Goal: Task Accomplishment & Management: Use online tool/utility

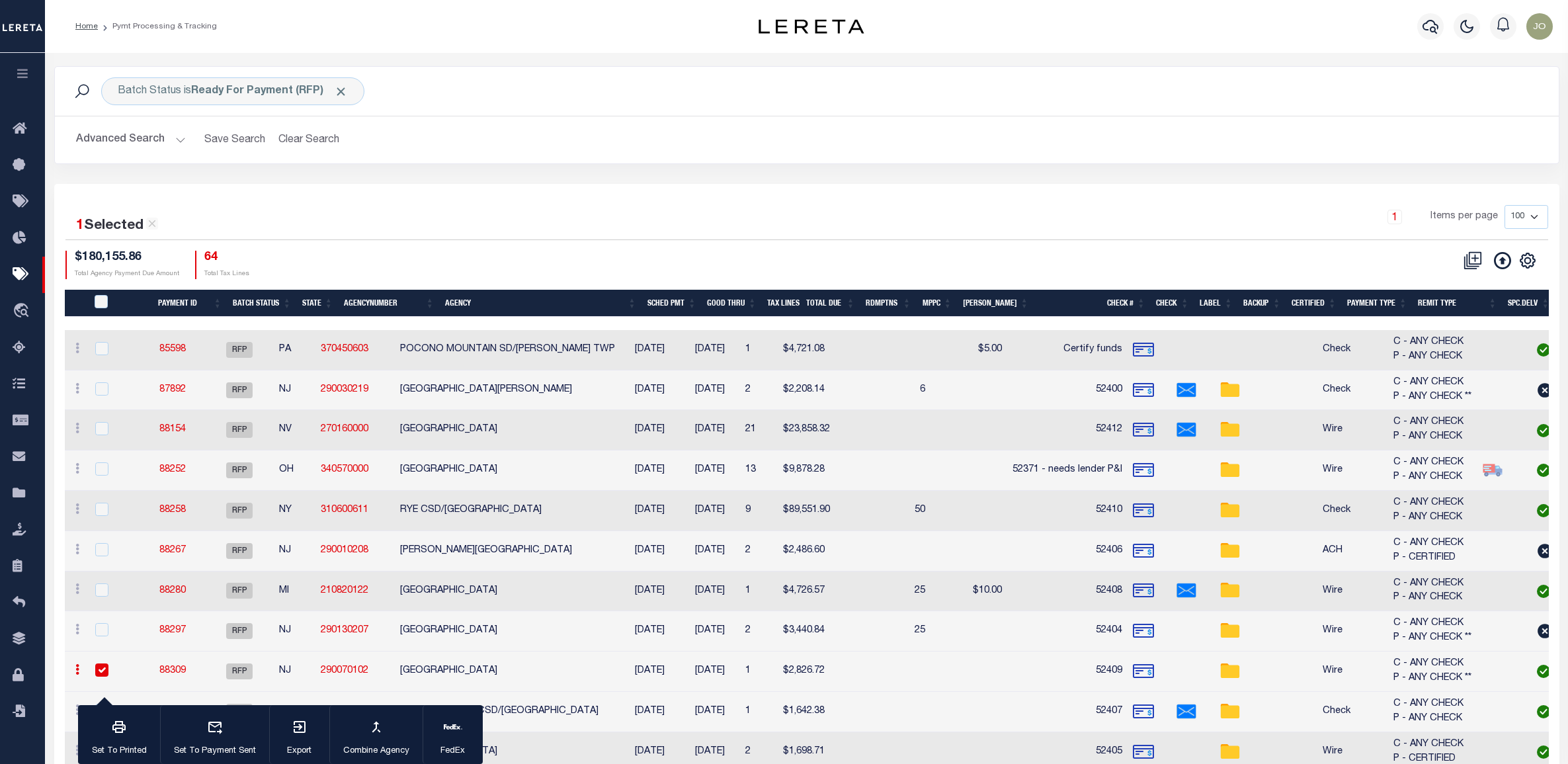
scroll to position [228, 0]
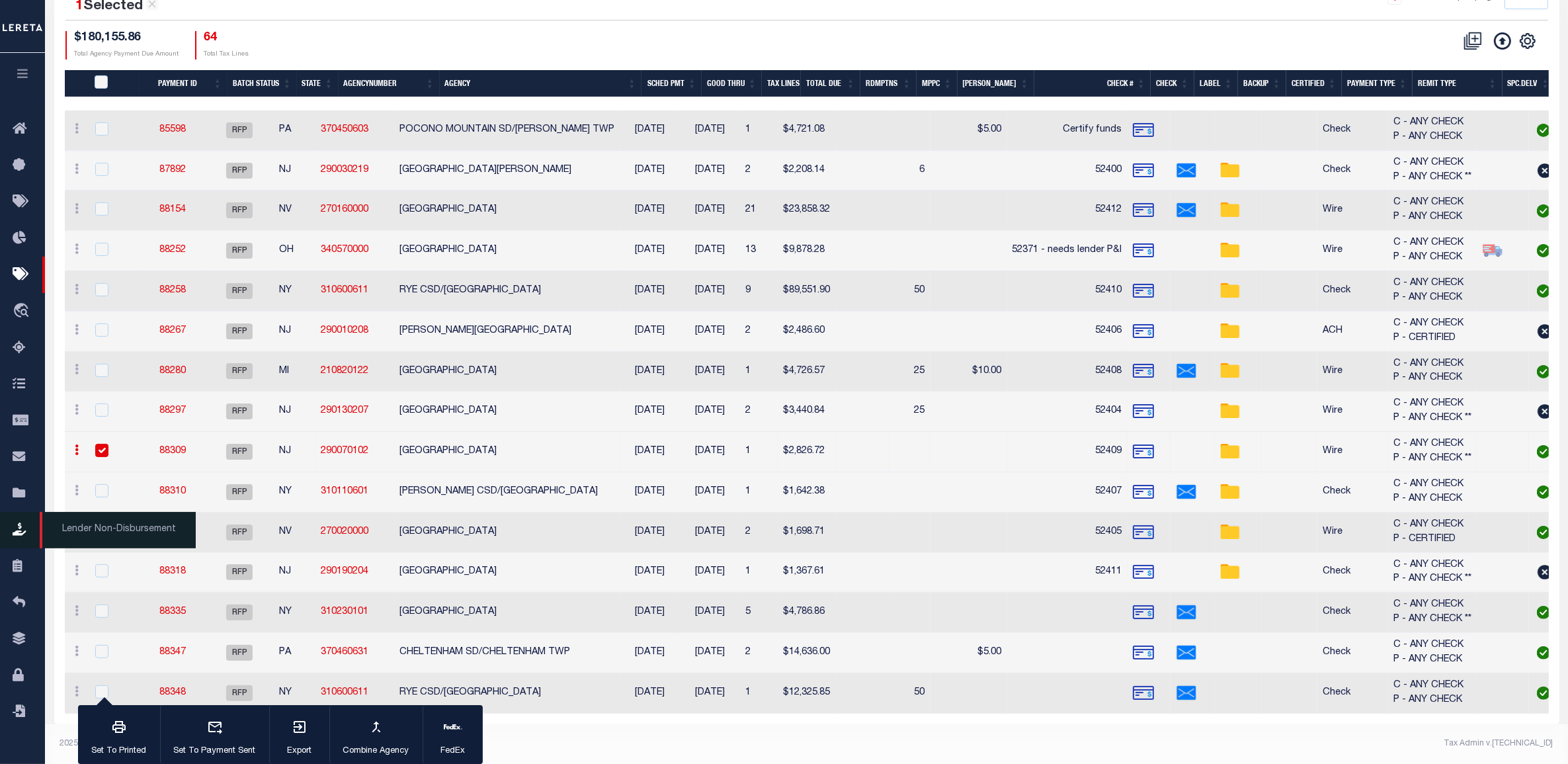
click at [18, 531] on icon at bounding box center [23, 529] width 21 height 16
click at [18, 534] on icon at bounding box center [23, 529] width 21 height 16
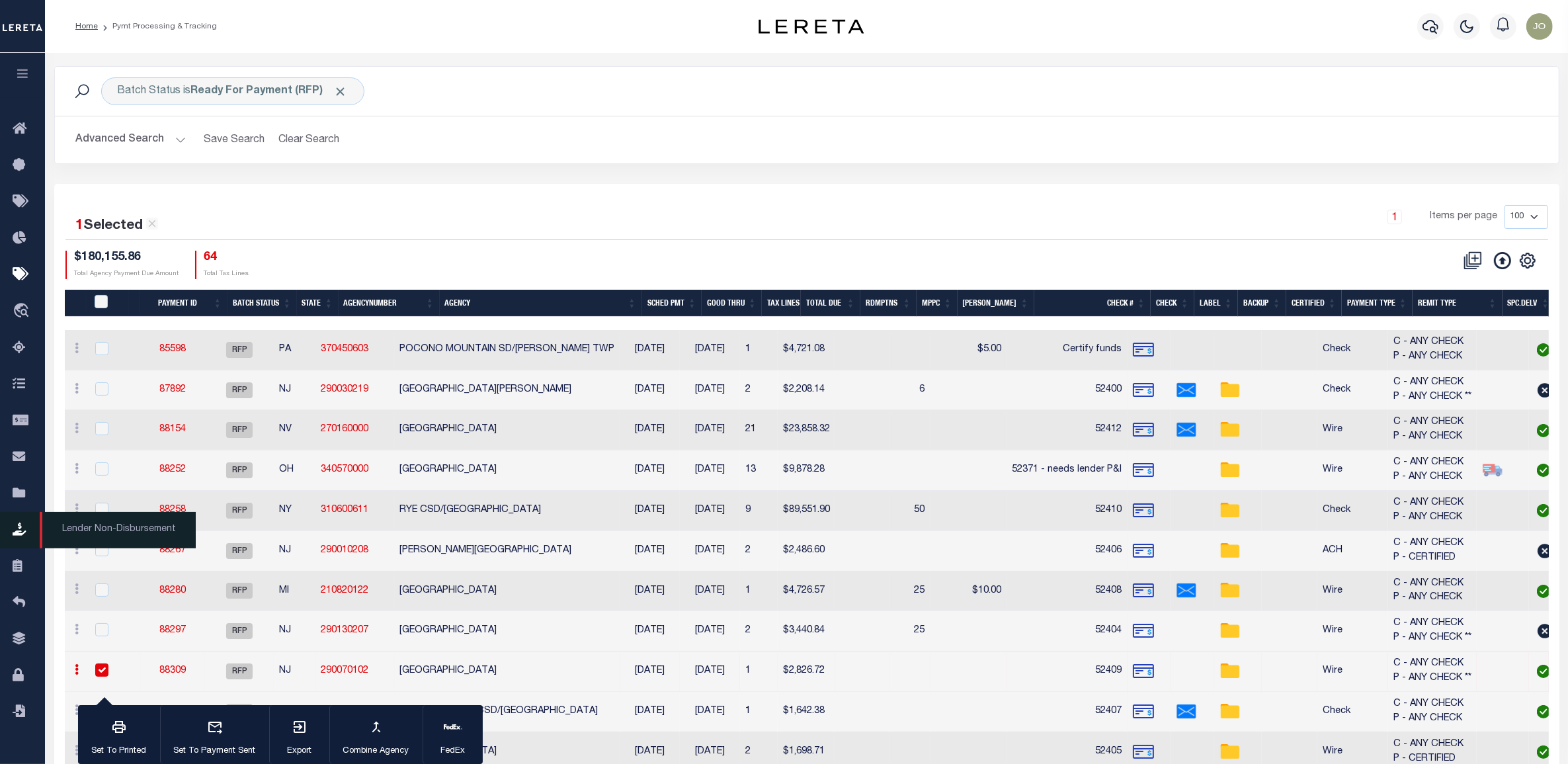
click at [16, 534] on icon at bounding box center [23, 529] width 21 height 16
click at [413, 216] on div "1 Selected 15 Results" at bounding box center [243, 221] width 356 height 31
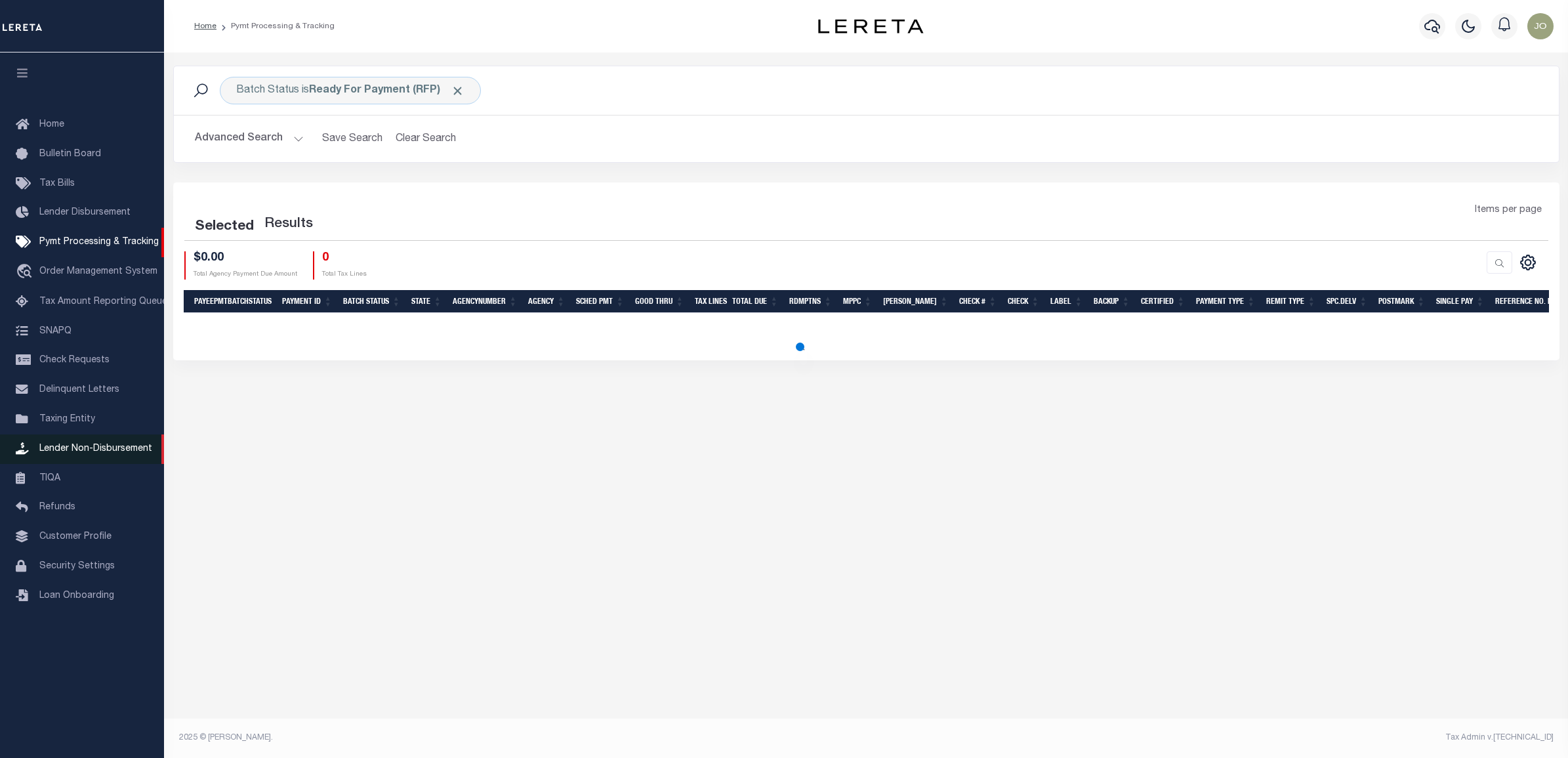
click at [103, 446] on link "Lender Non-Disbursement" at bounding box center [82, 449] width 164 height 30
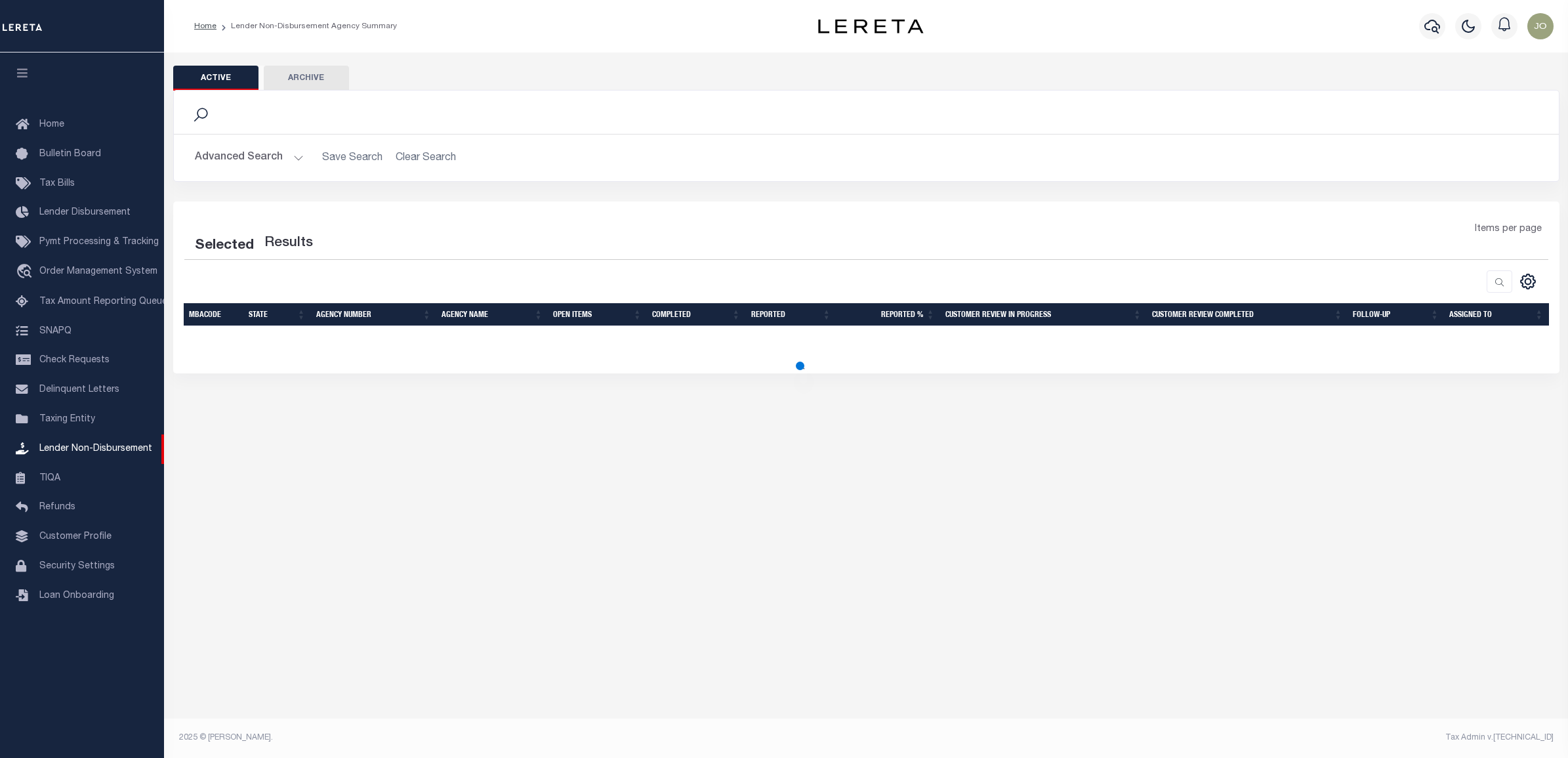
click at [671, 287] on div at bounding box center [526, 281] width 682 height 23
click at [674, 271] on div at bounding box center [526, 281] width 682 height 23
click at [519, 185] on div "Search Advanced Search Save Search Clear Search LNDActiveAgencySummaryGridWrapp…" at bounding box center [866, 145] width 1406 height 111
click at [375, 197] on div "Search Advanced Search Save Search Clear Search LNDActiveAgencySummaryGridWrapp…" at bounding box center [866, 145] width 1406 height 111
click at [860, 423] on div "Active Archive Search Advanced Search Save Search Clear Search" at bounding box center [866, 240] width 1404 height 376
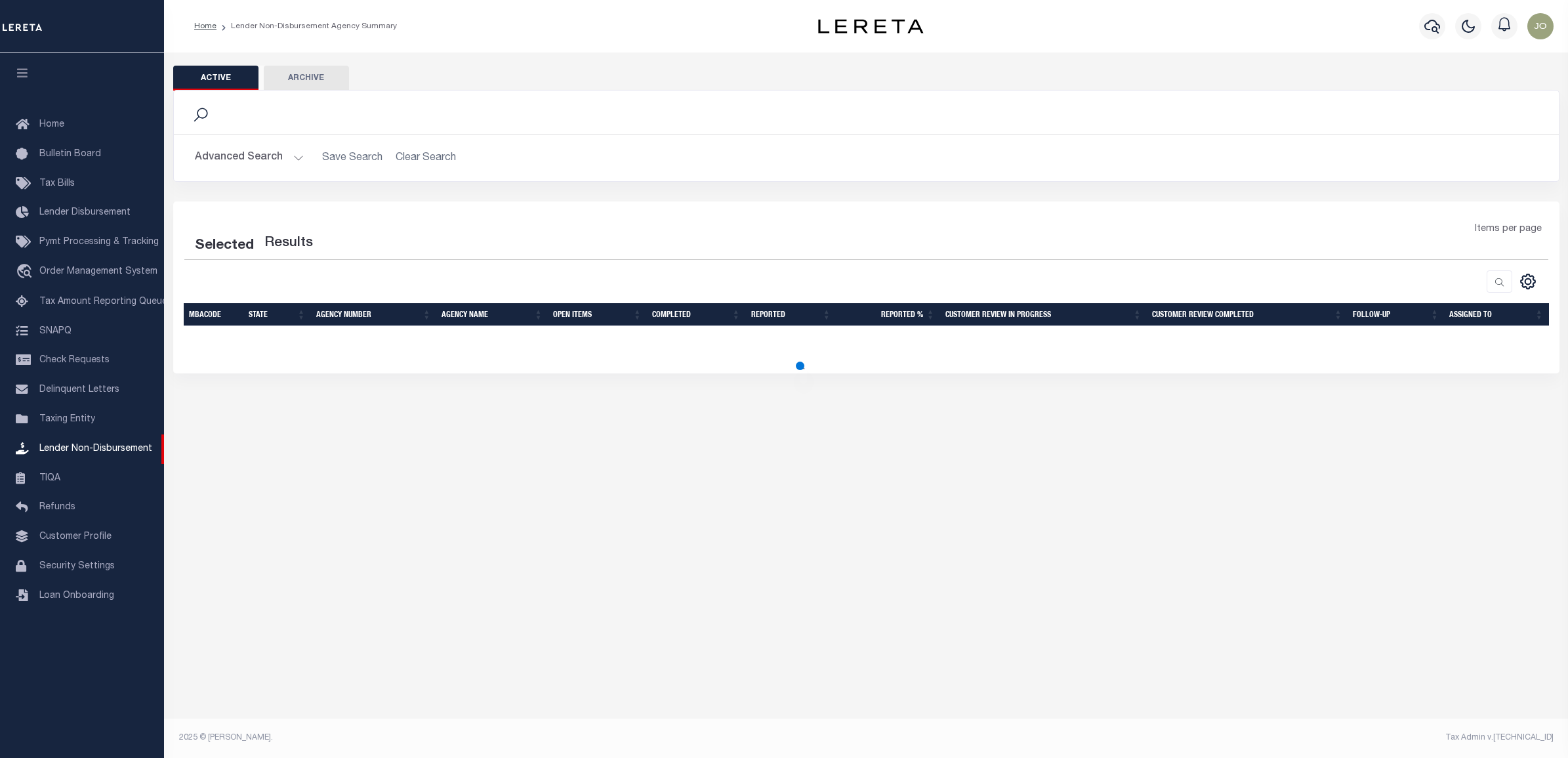
click at [300, 77] on button "Archive" at bounding box center [306, 78] width 85 height 25
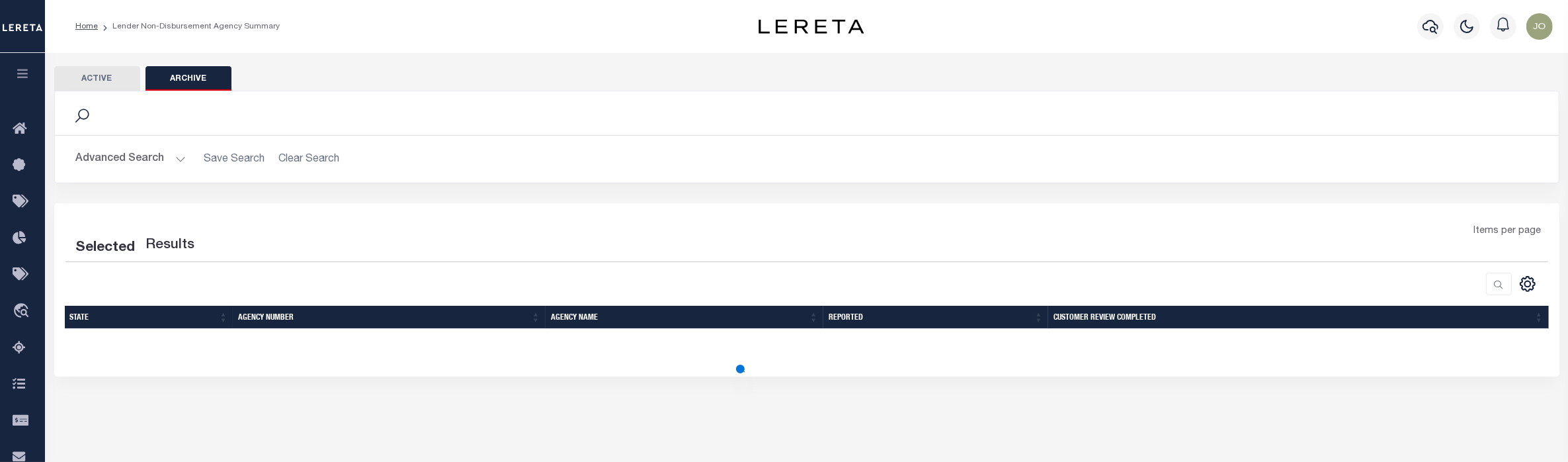
click at [696, 248] on div "Items per page" at bounding box center [995, 236] width 1107 height 25
click at [836, 350] on div at bounding box center [807, 347] width 1484 height 6
click at [821, 230] on div "Items per page" at bounding box center [995, 236] width 1107 height 25
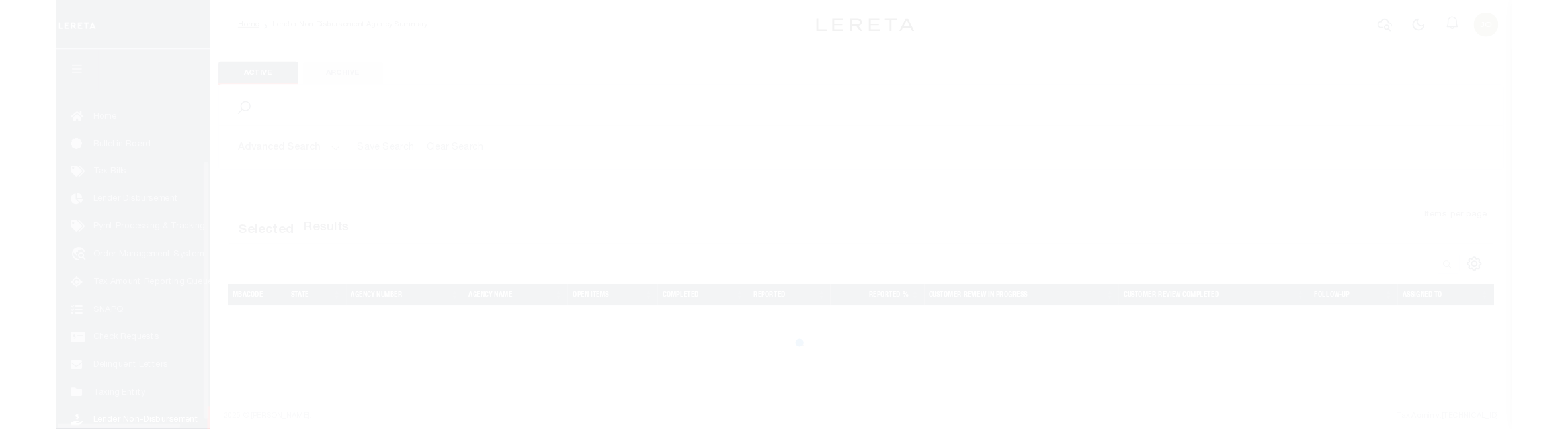
scroll to position [182, 0]
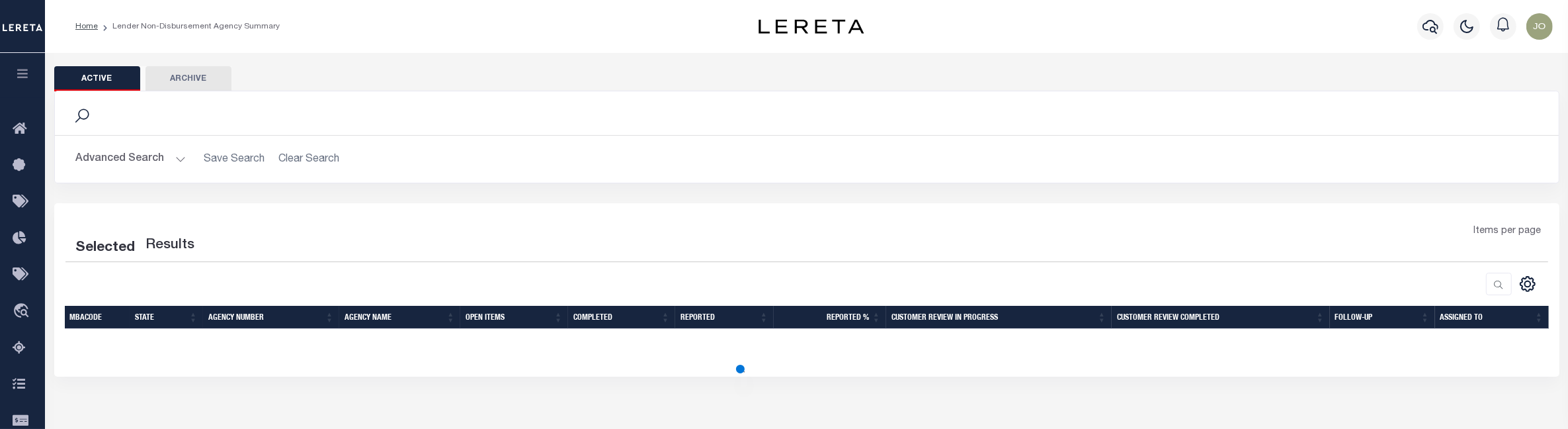
click at [18, 74] on icon "button" at bounding box center [22, 73] width 15 height 12
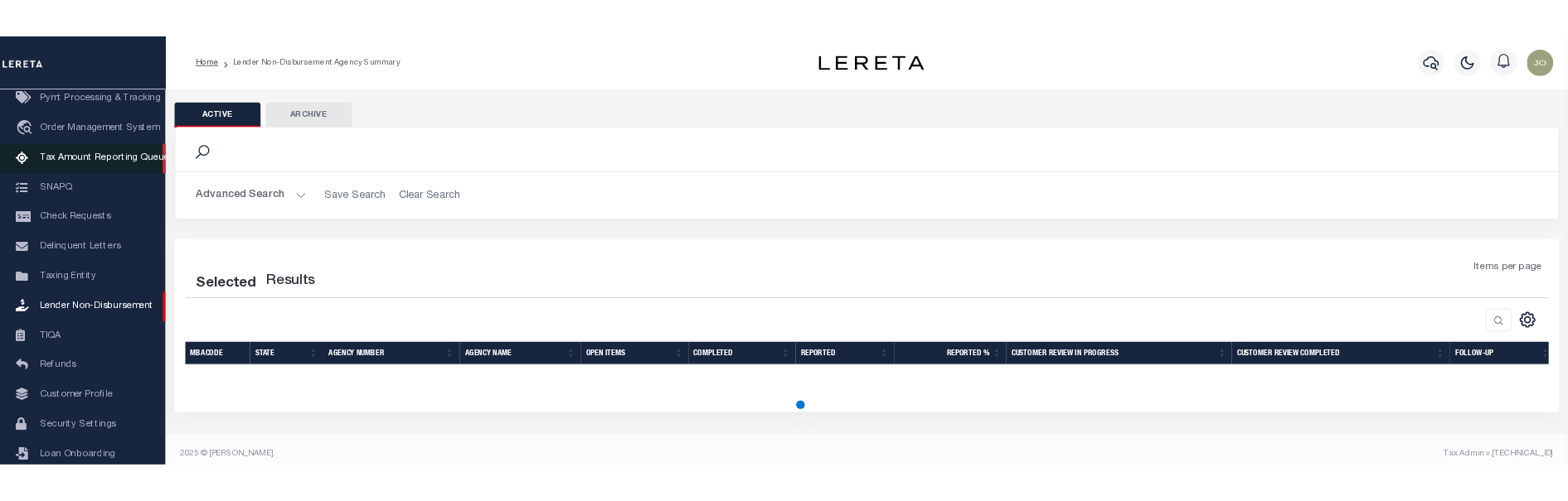
scroll to position [0, 0]
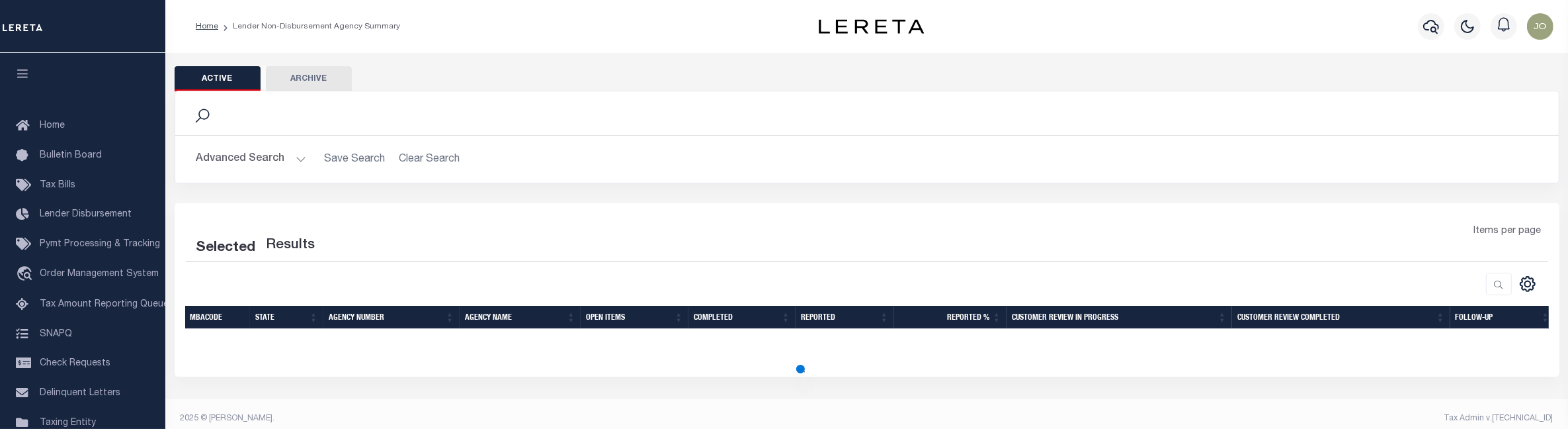
click at [273, 146] on button "Advanced Search" at bounding box center [251, 159] width 110 height 26
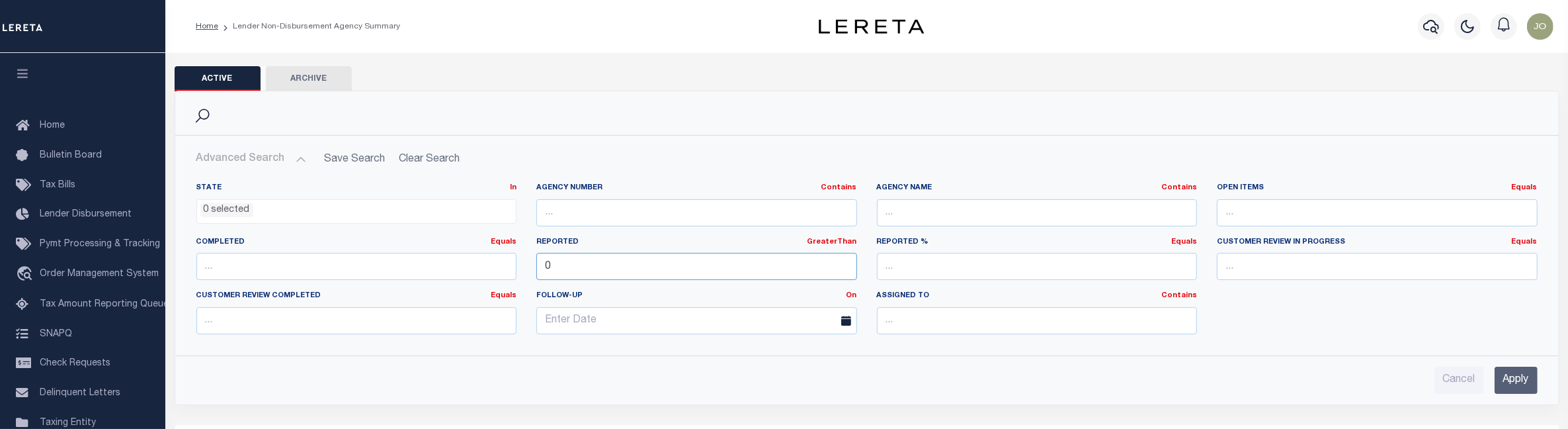
click at [735, 266] on input "0" at bounding box center [696, 266] width 320 height 28
click at [1526, 380] on input "Apply" at bounding box center [1515, 380] width 43 height 28
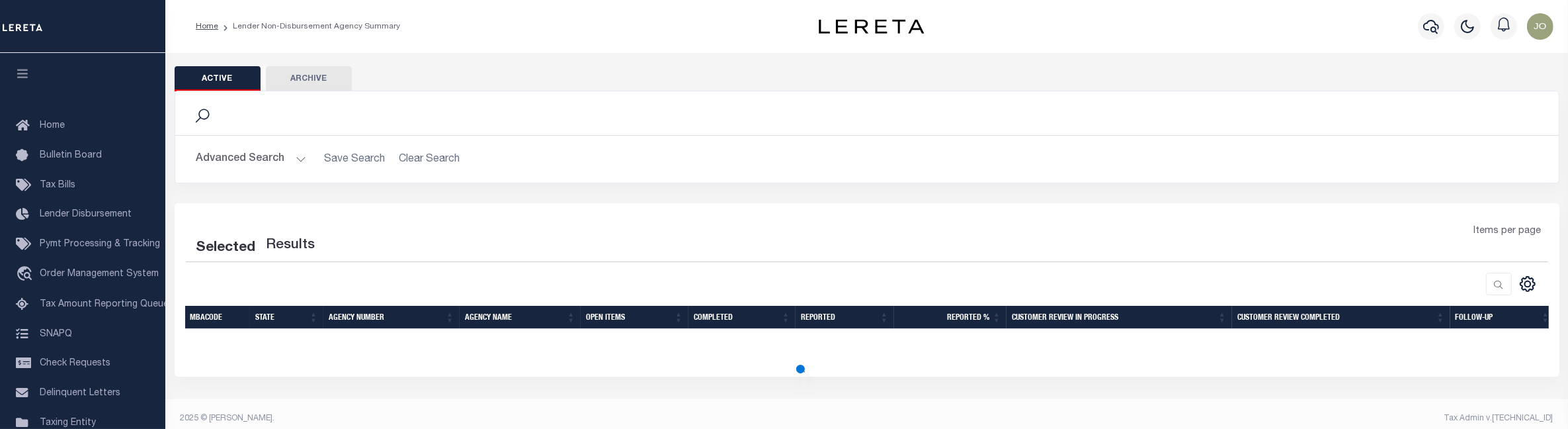
click at [868, 270] on div "Selected Results Items per page" at bounding box center [867, 259] width 1383 height 71
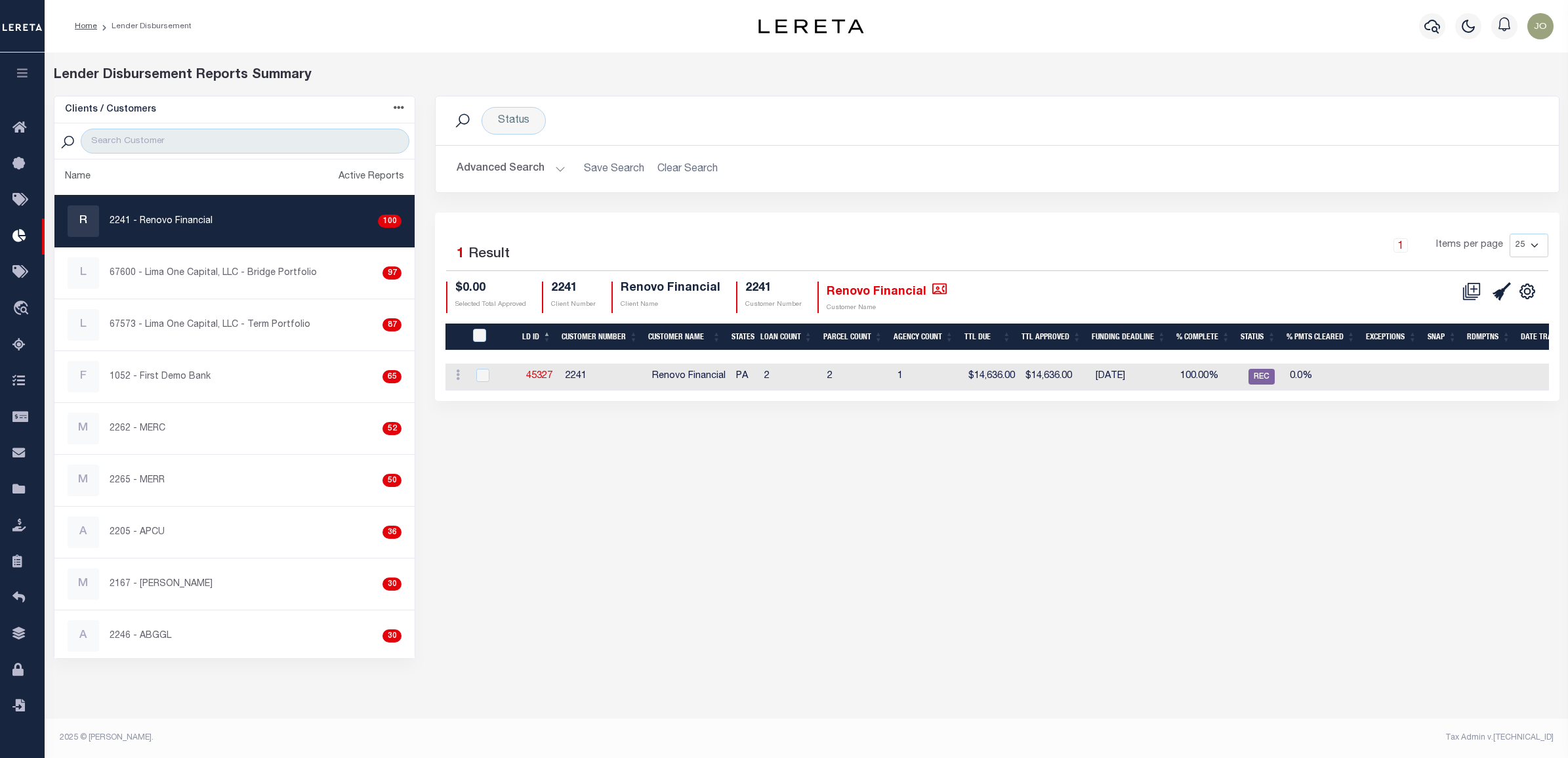
click at [821, 240] on div "1 Items per page 25 50 100 200" at bounding box center [1136, 251] width 821 height 34
